Goal: Navigation & Orientation: Find specific page/section

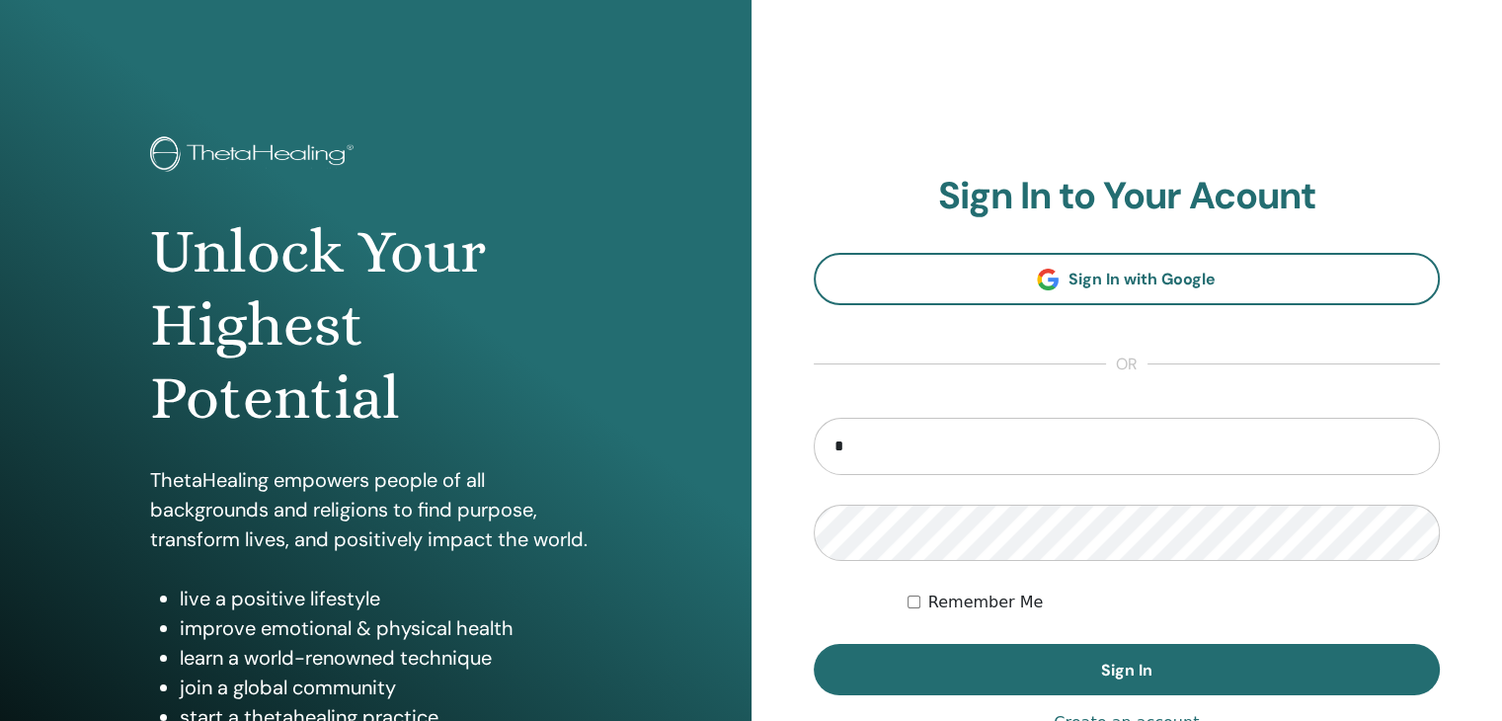
type input "**********"
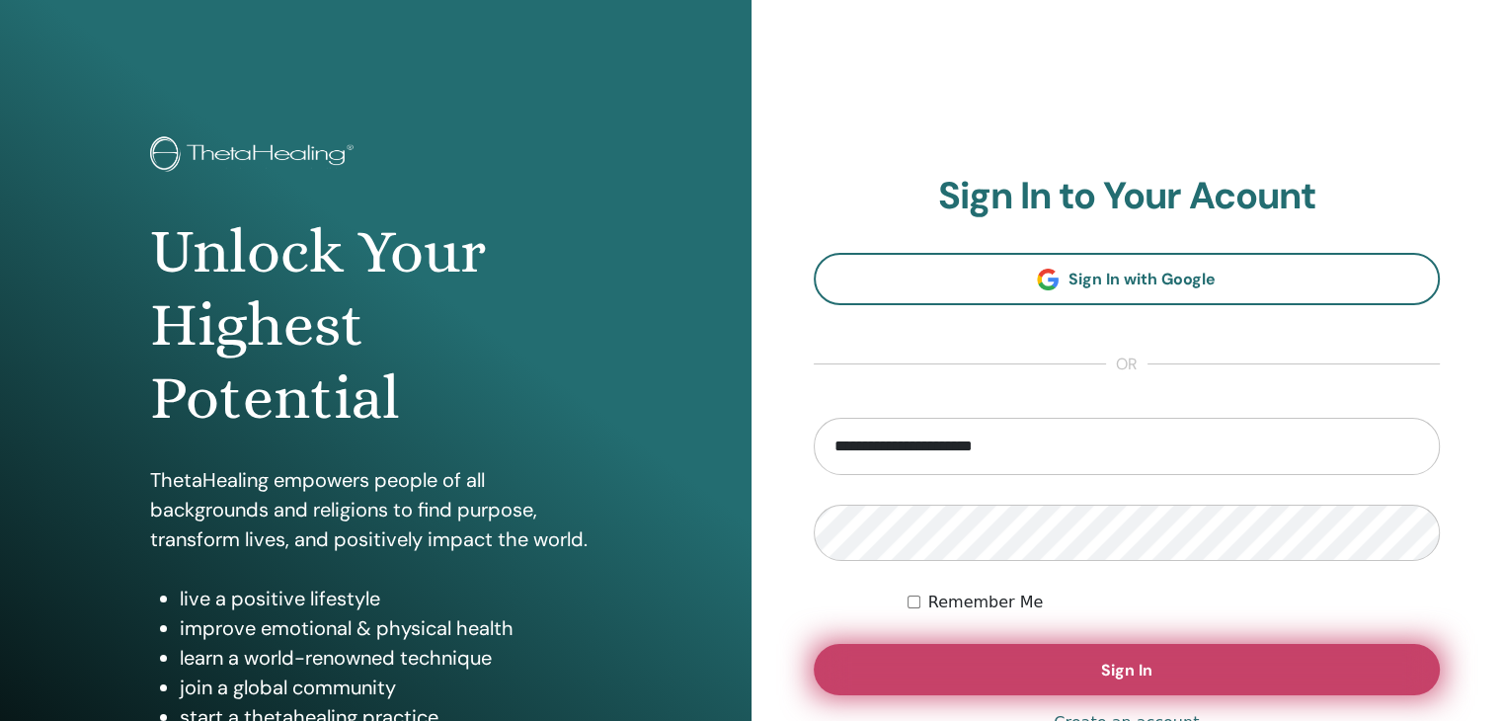
click at [1047, 662] on button "Sign In" at bounding box center [1127, 669] width 627 height 51
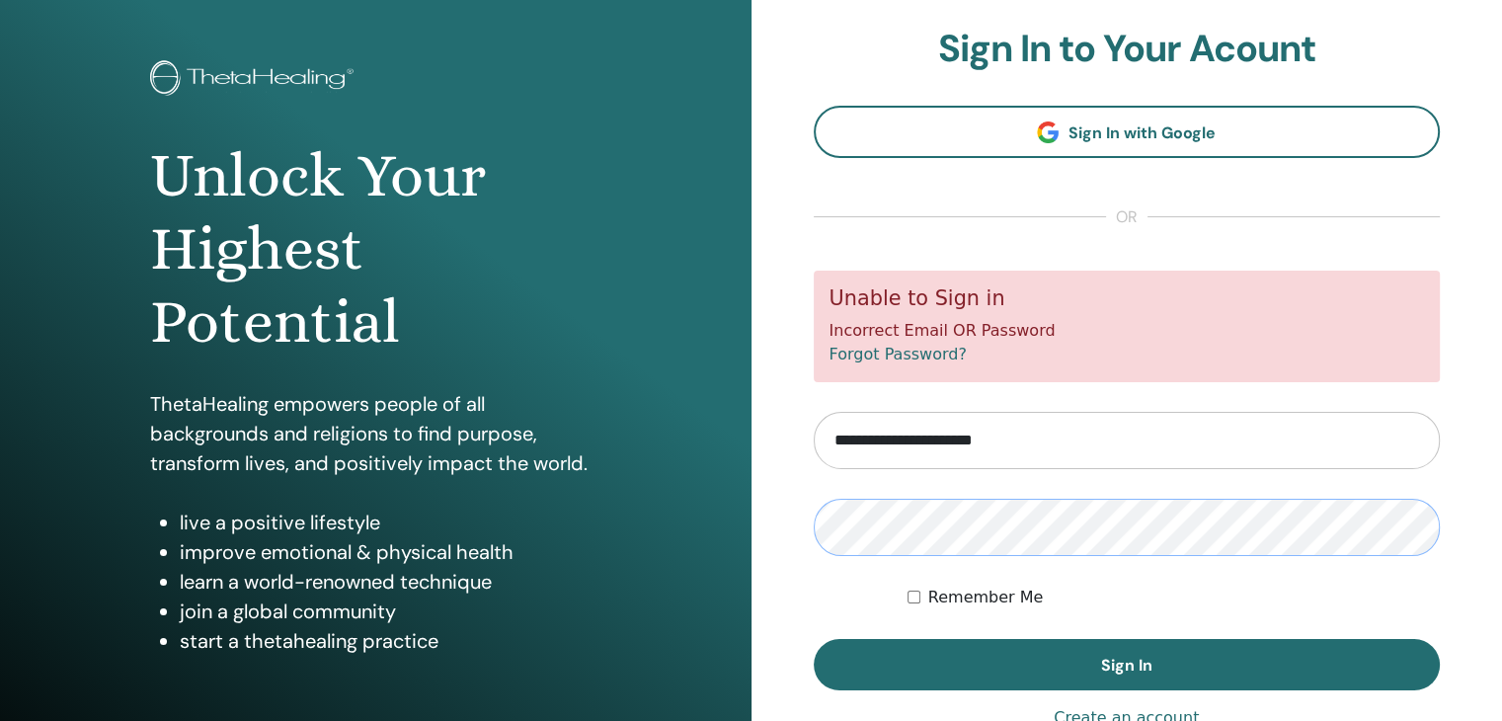
scroll to position [79, 0]
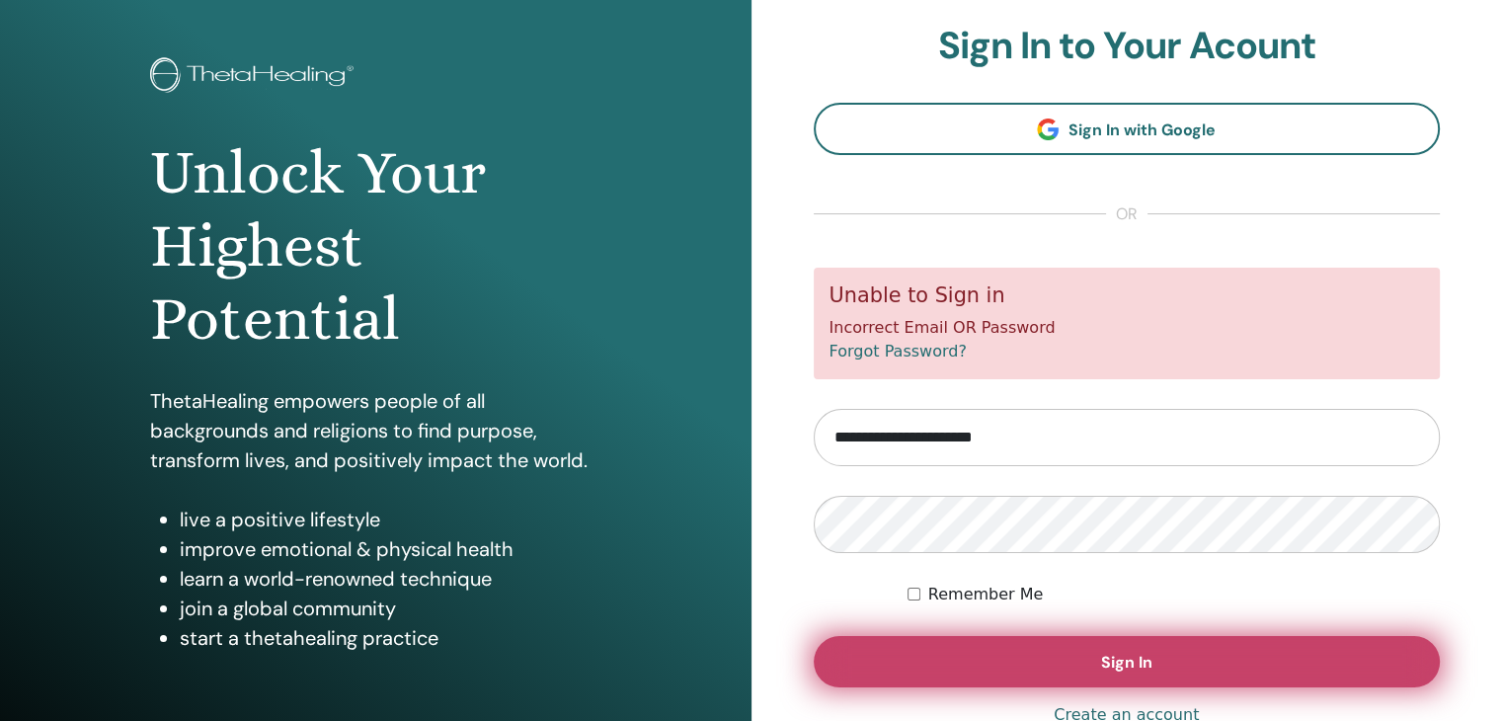
click at [1236, 678] on button "Sign In" at bounding box center [1127, 661] width 627 height 51
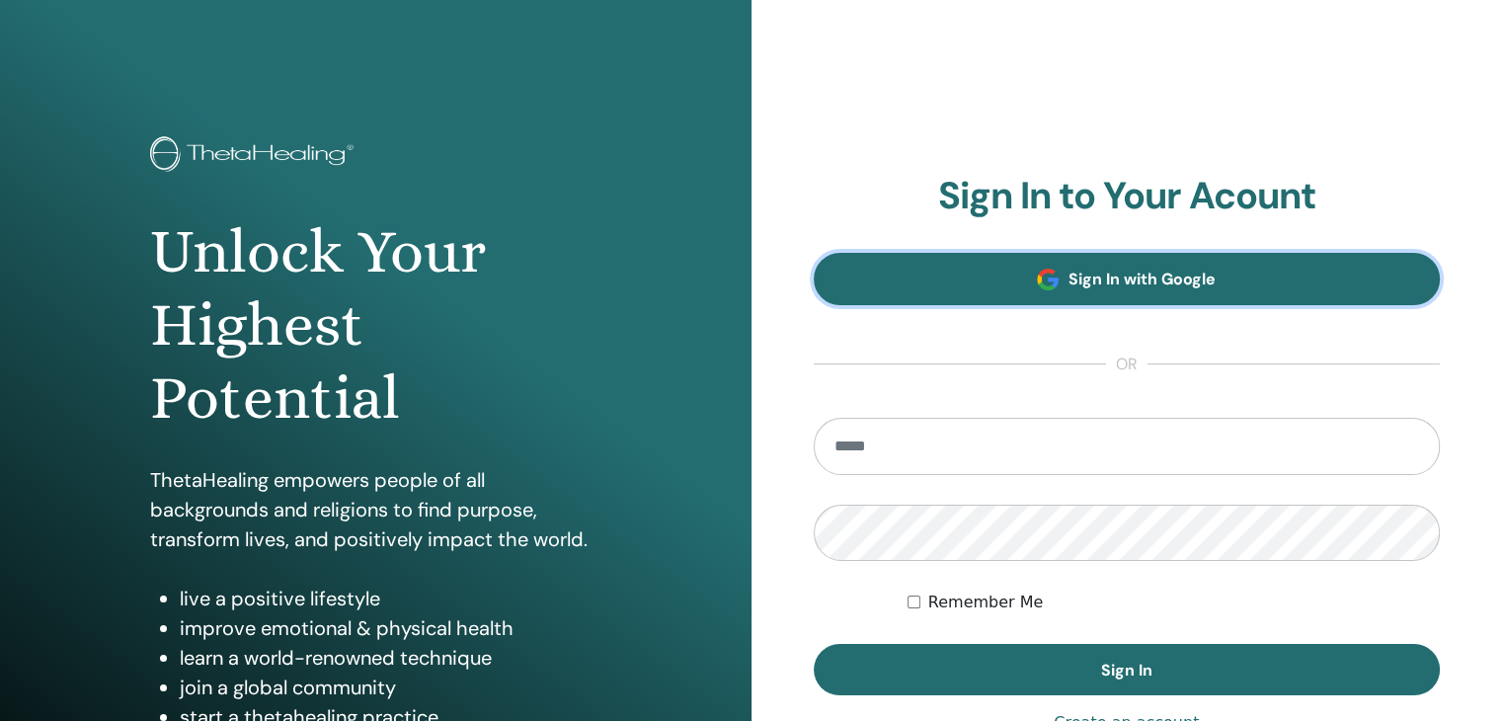
click at [1232, 270] on link "Sign In with Google" at bounding box center [1127, 279] width 627 height 52
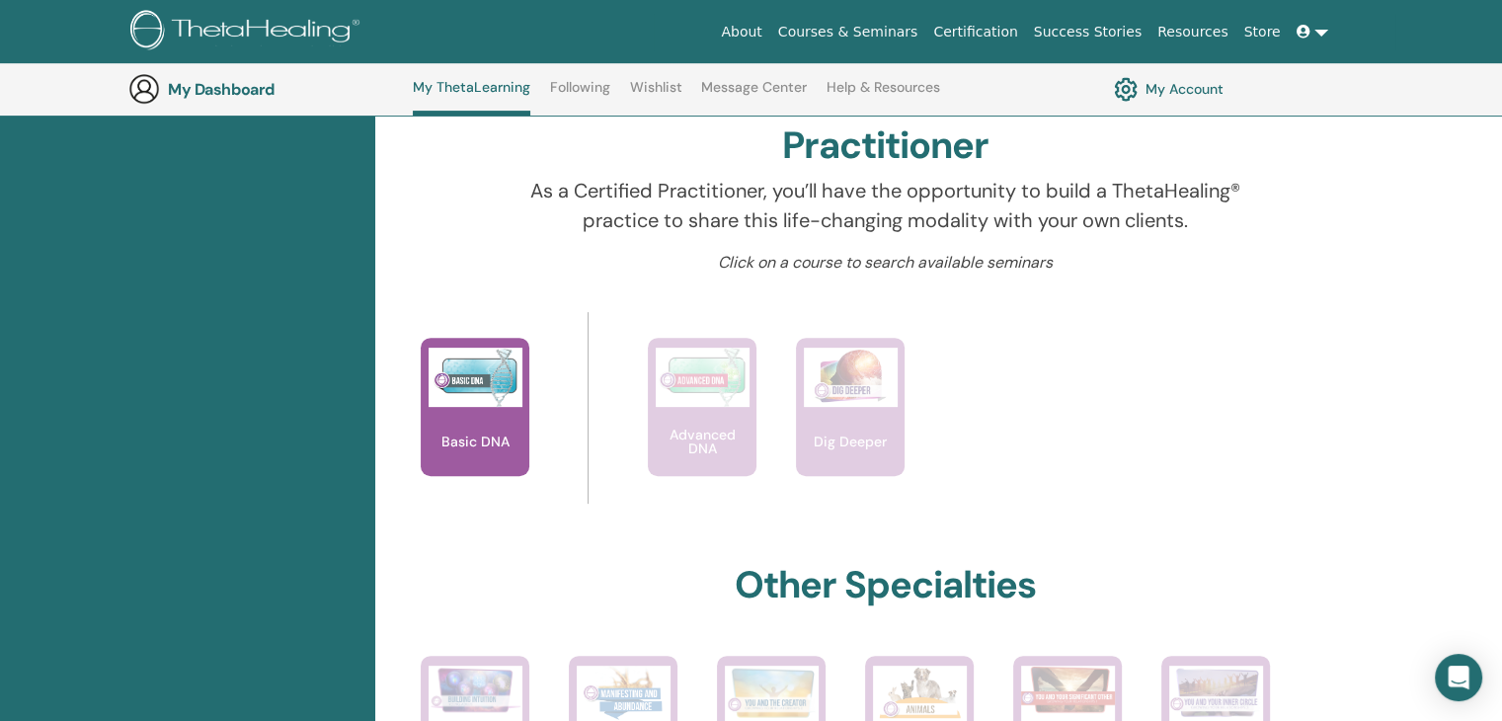
scroll to position [621, 0]
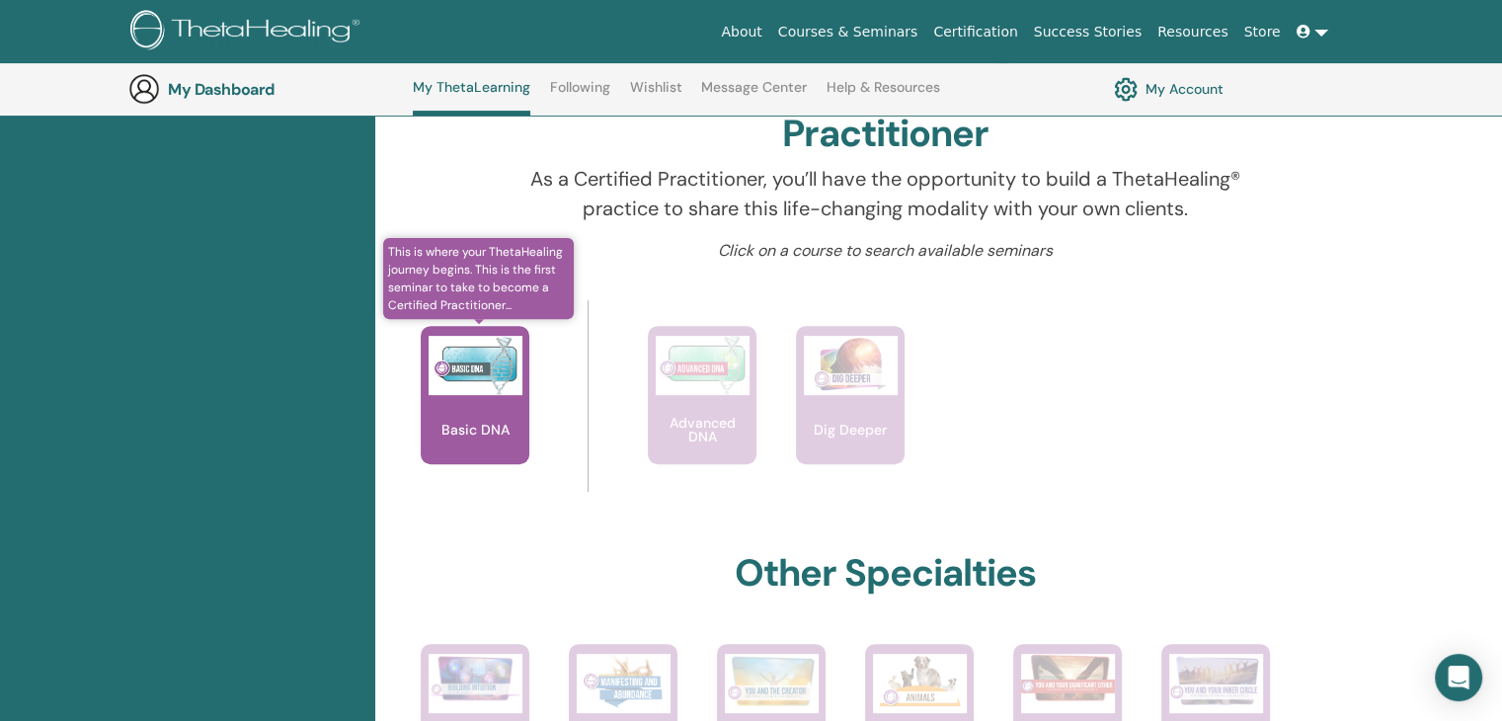
click at [483, 377] on img at bounding box center [476, 365] width 94 height 59
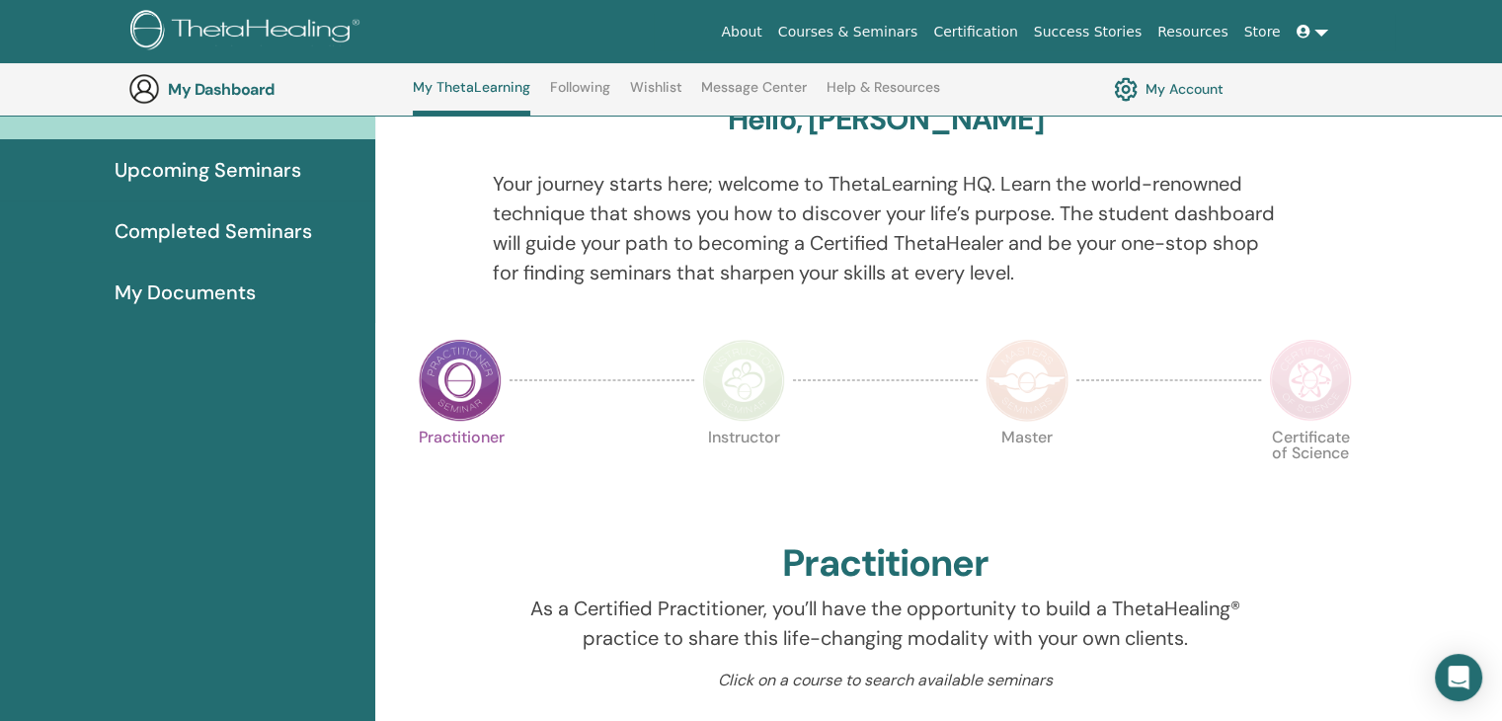
scroll to position [183, 0]
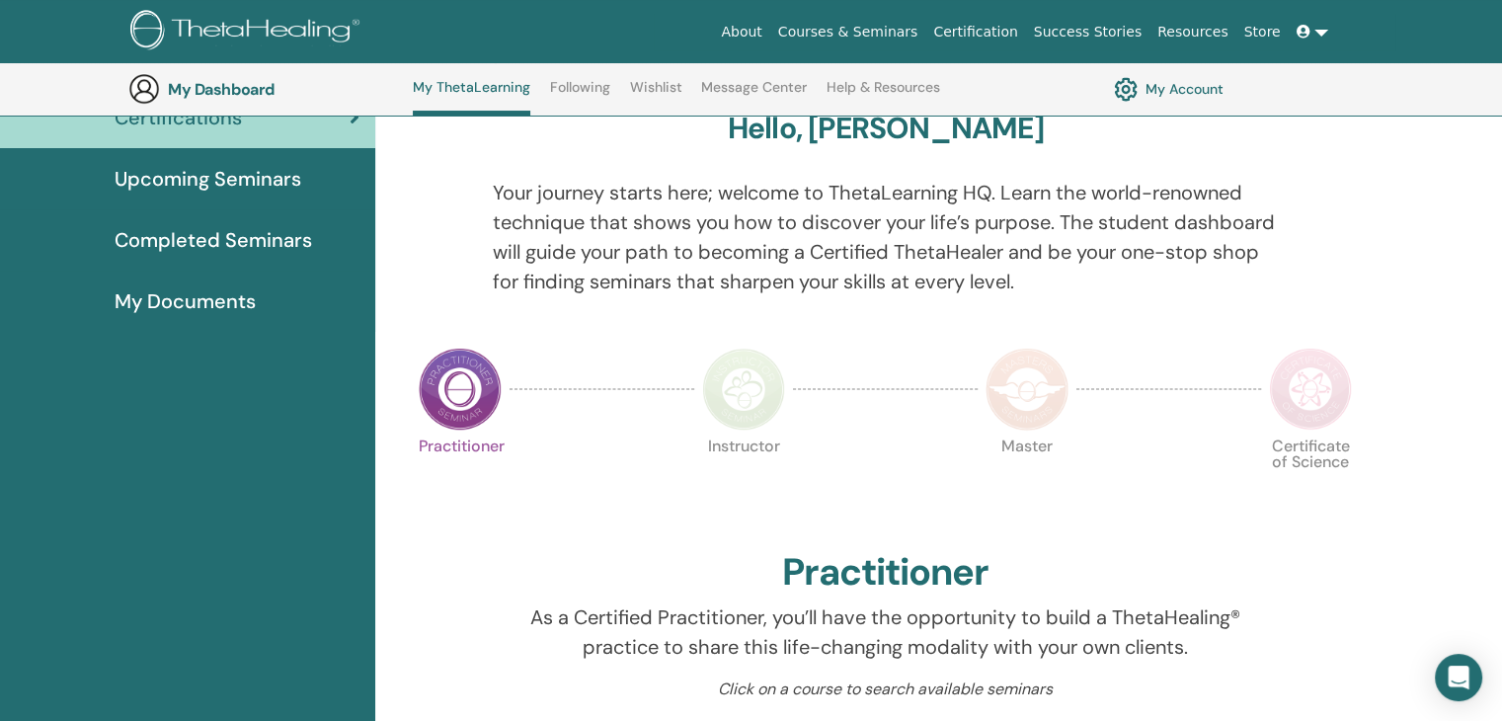
click at [478, 404] on img at bounding box center [460, 389] width 83 height 83
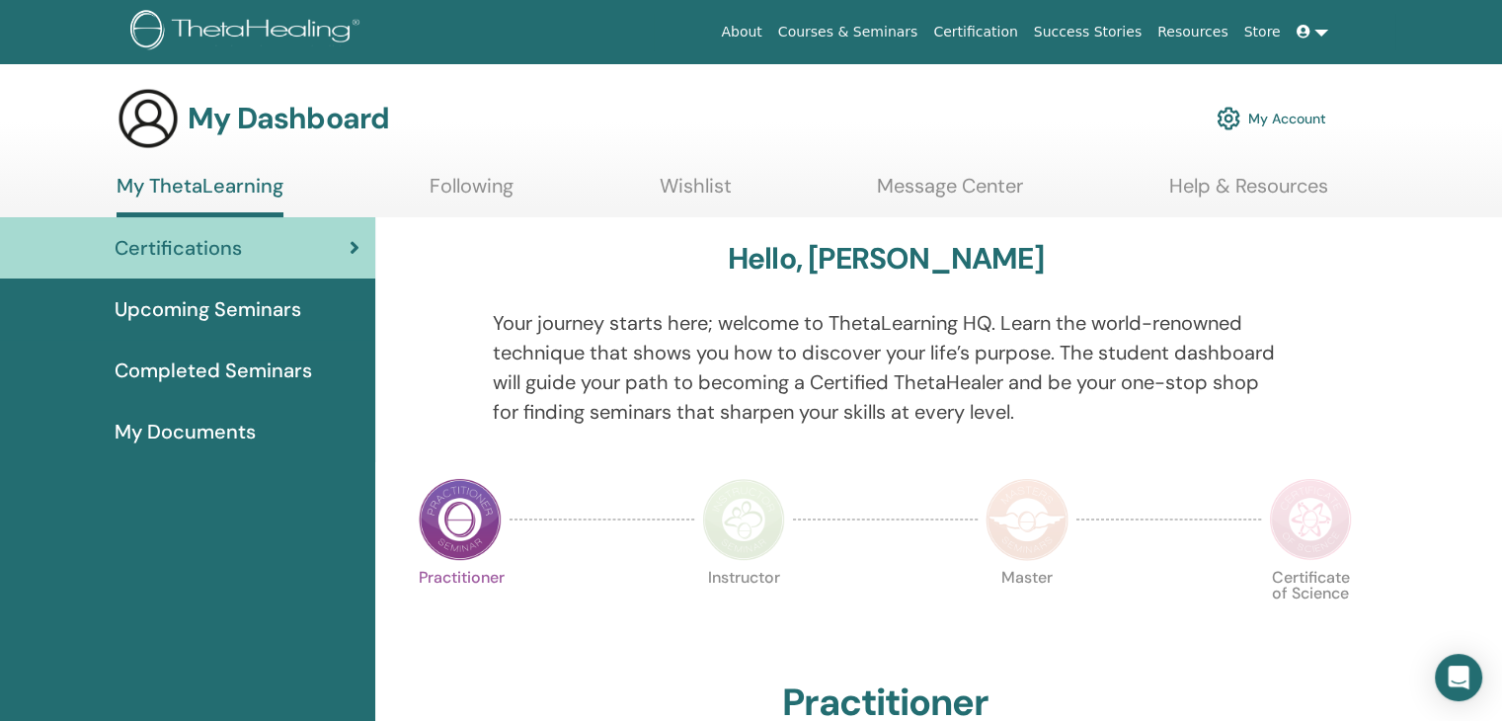
click at [1286, 113] on link "My Account" at bounding box center [1272, 118] width 110 height 43
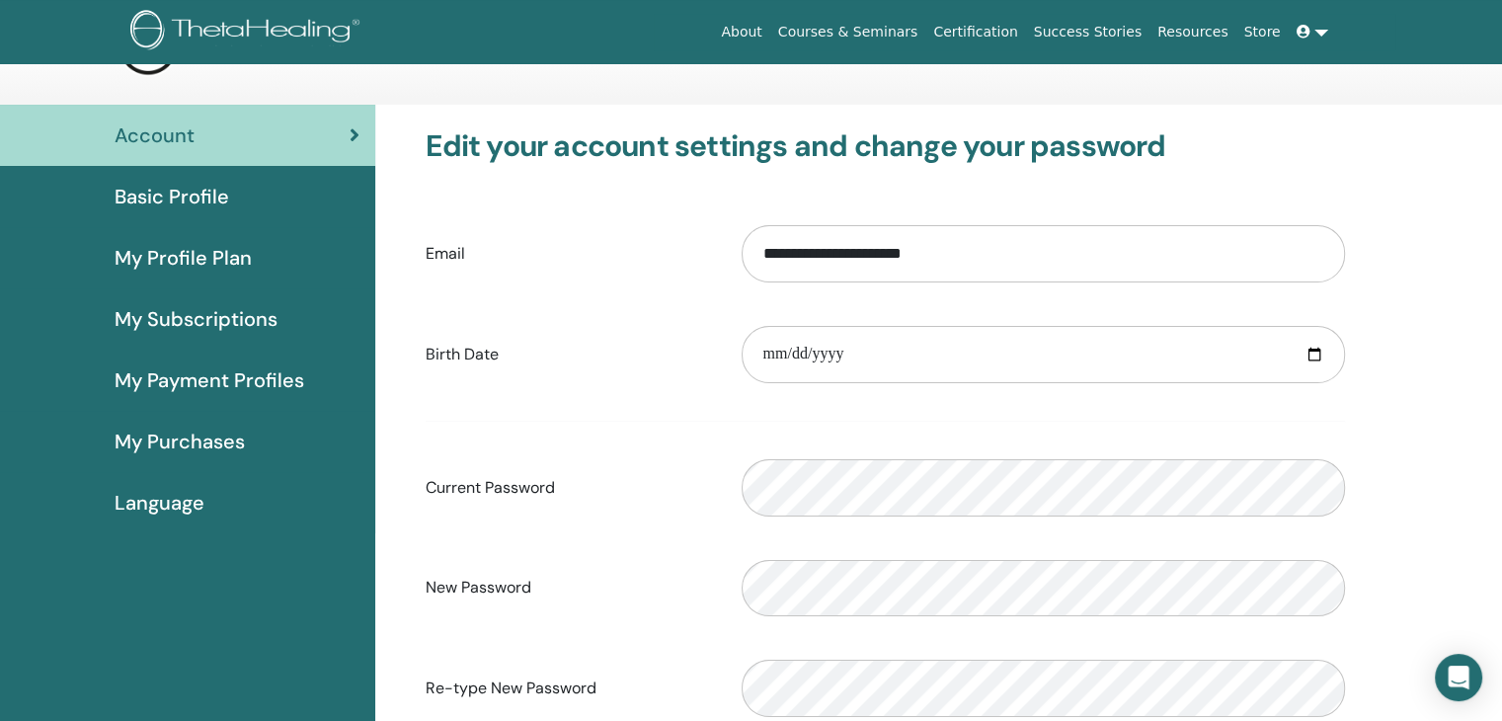
scroll to position [60, 0]
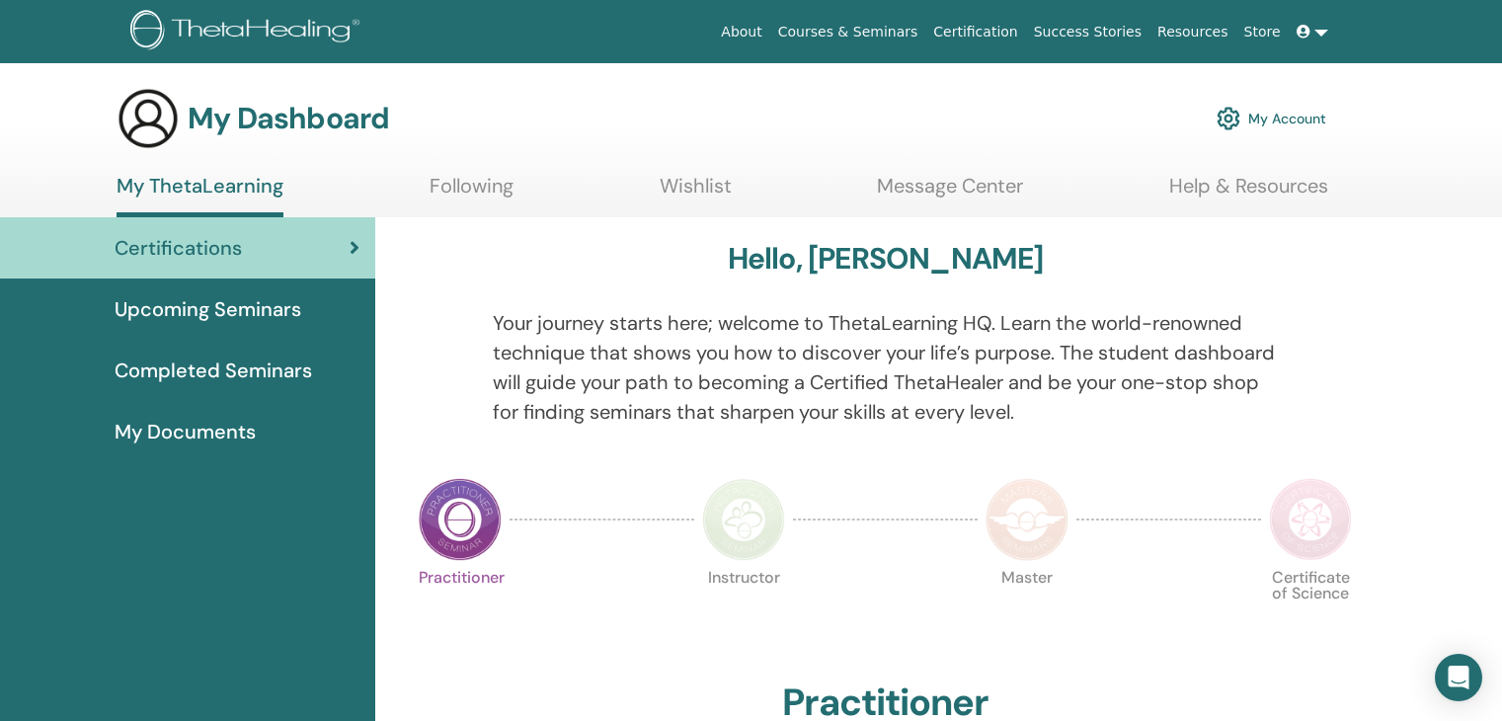
scroll to position [130, 0]
